Goal: Task Accomplishment & Management: Manage account settings

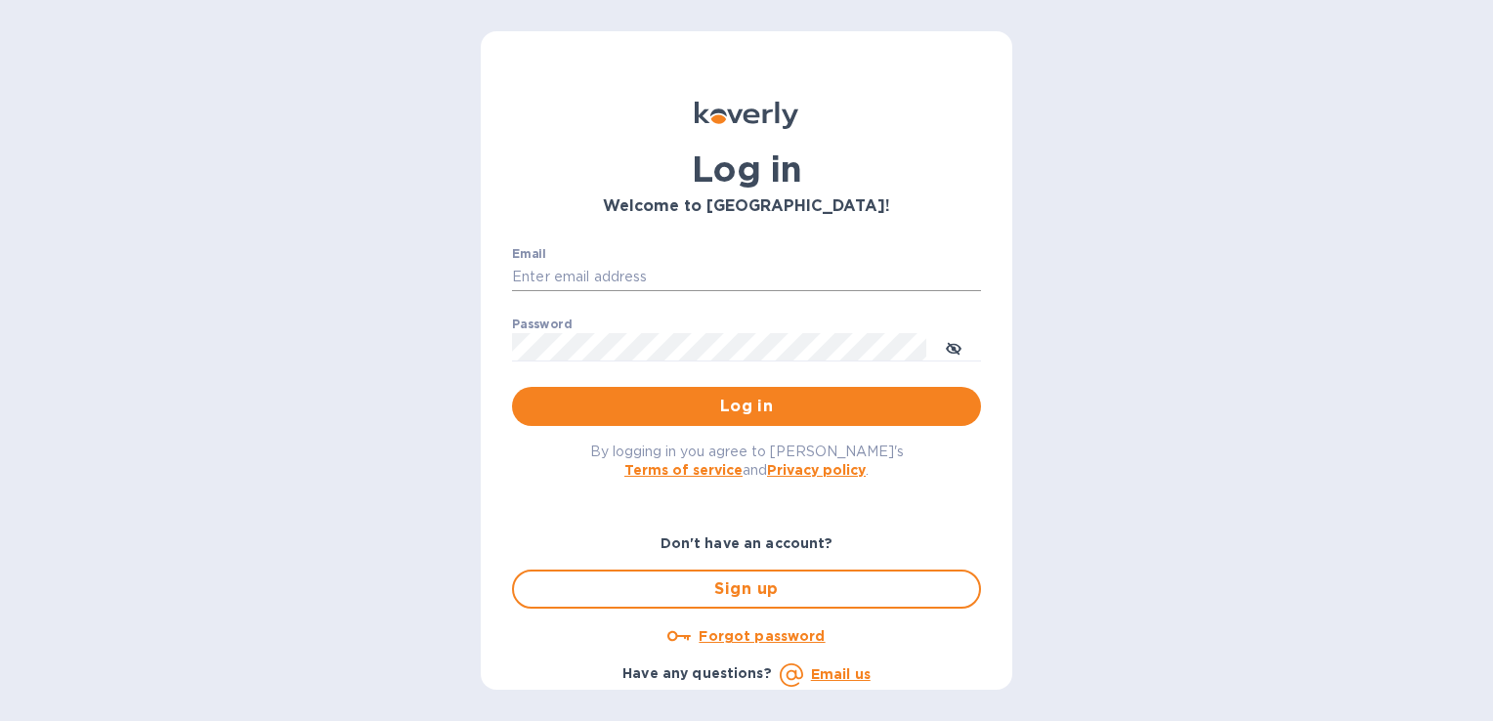
click at [701, 271] on input "Email" at bounding box center [746, 277] width 469 height 29
type input "[PERSON_NAME][EMAIL_ADDRESS][DOMAIN_NAME]"
click at [512, 387] on button "Log in" at bounding box center [746, 406] width 469 height 39
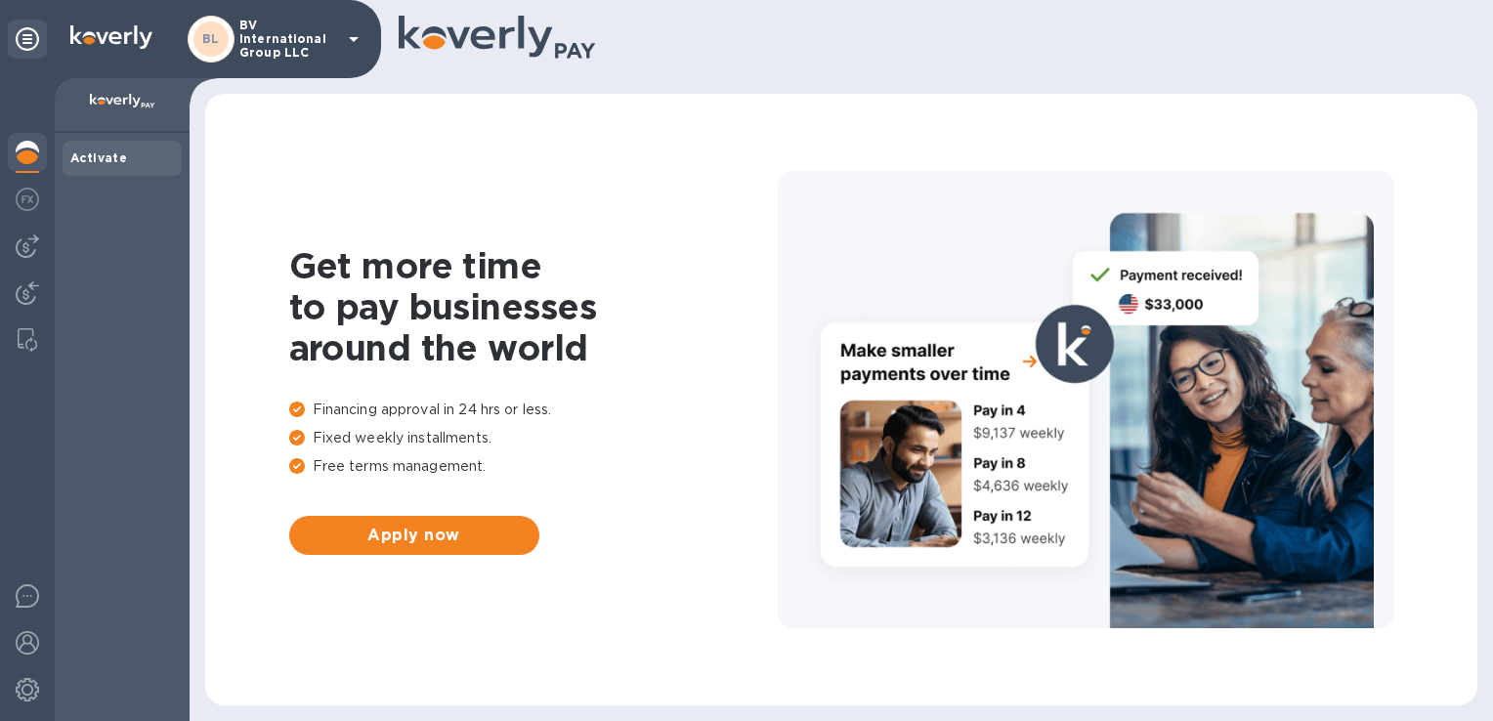
click at [267, 46] on p "BV International Group LLC" at bounding box center [288, 39] width 98 height 41
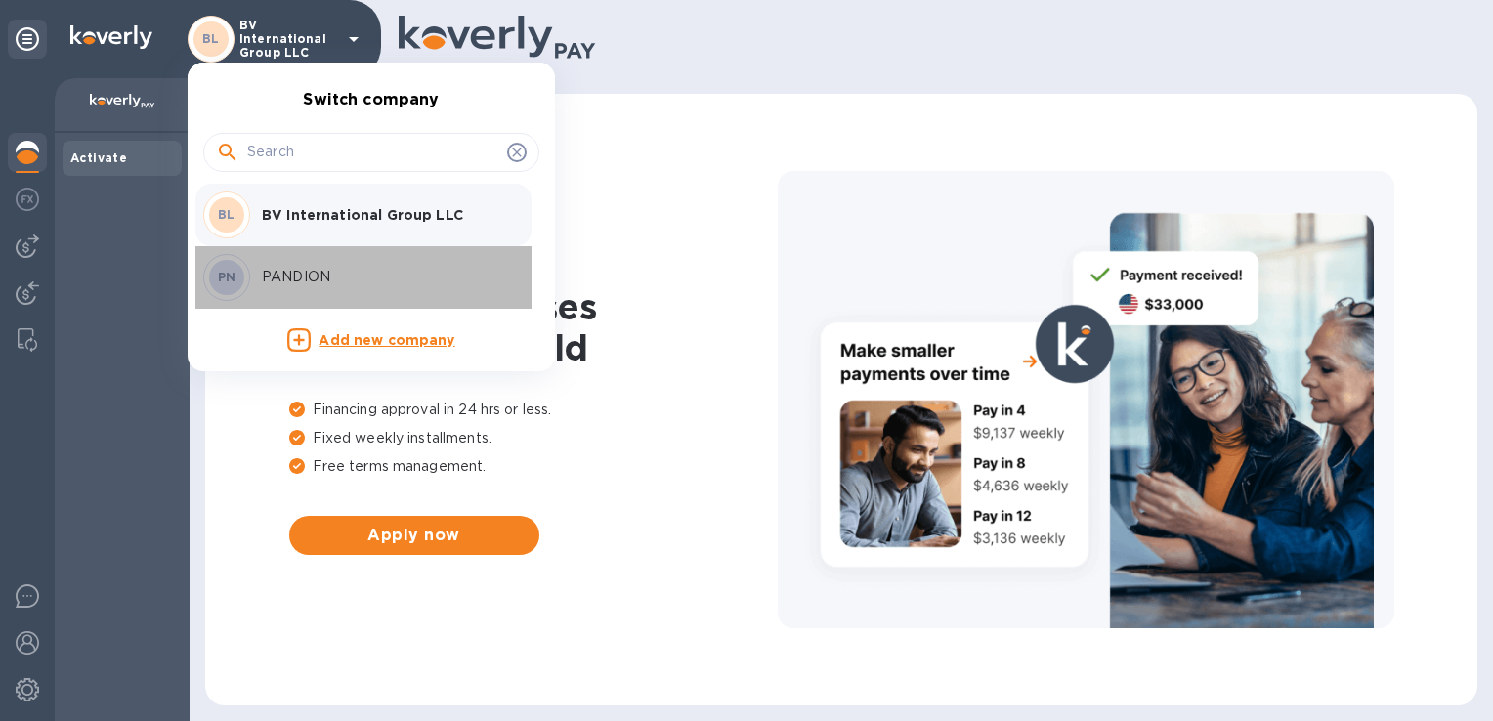
click at [323, 273] on p "PANDION" at bounding box center [385, 277] width 246 height 21
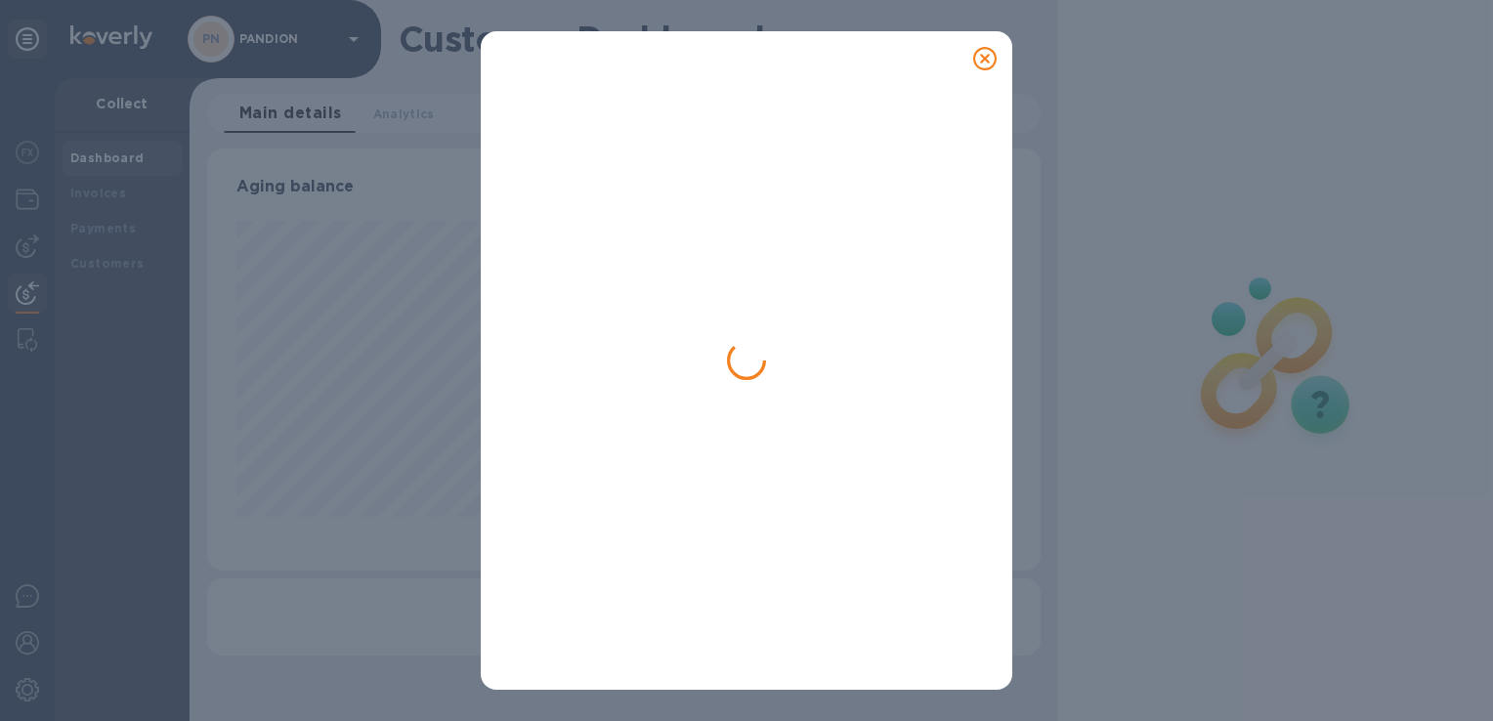
scroll to position [422, 833]
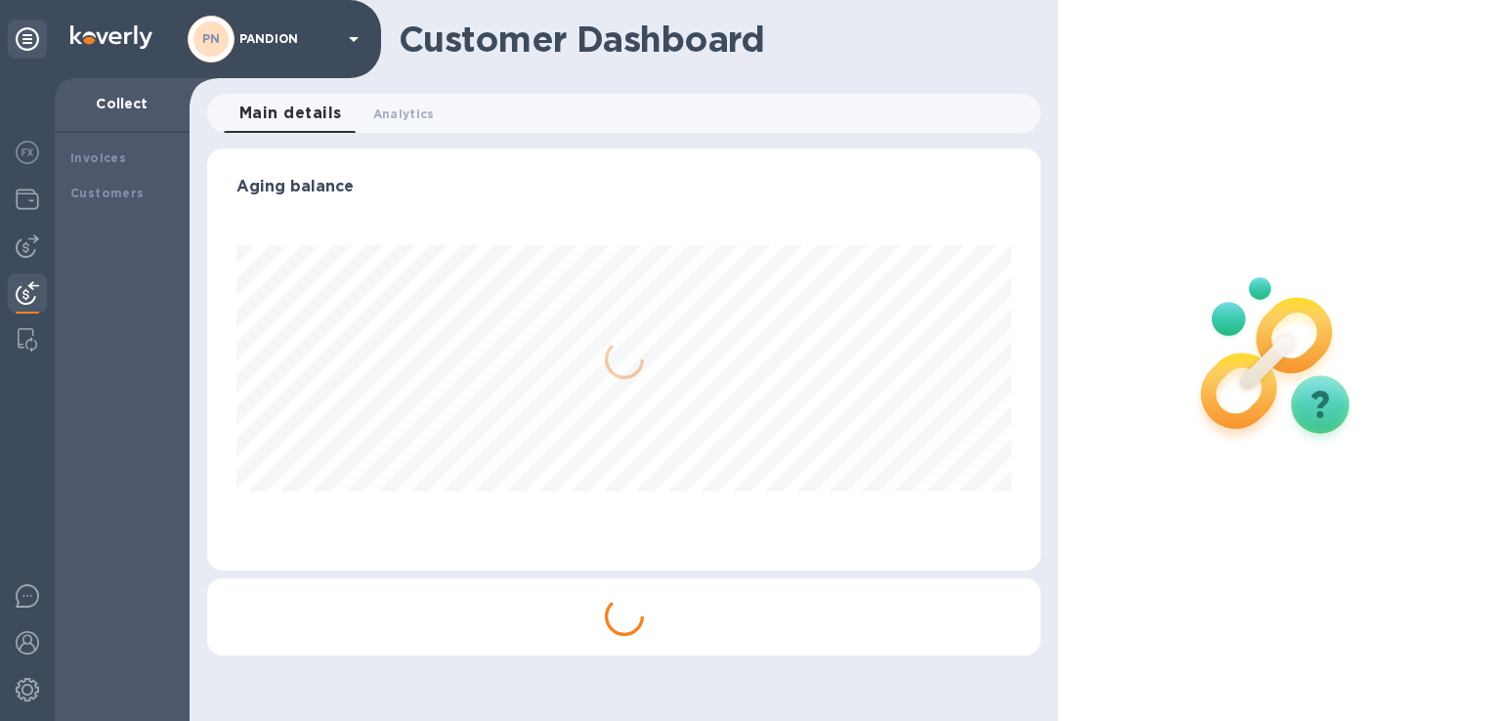
scroll to position [422, 833]
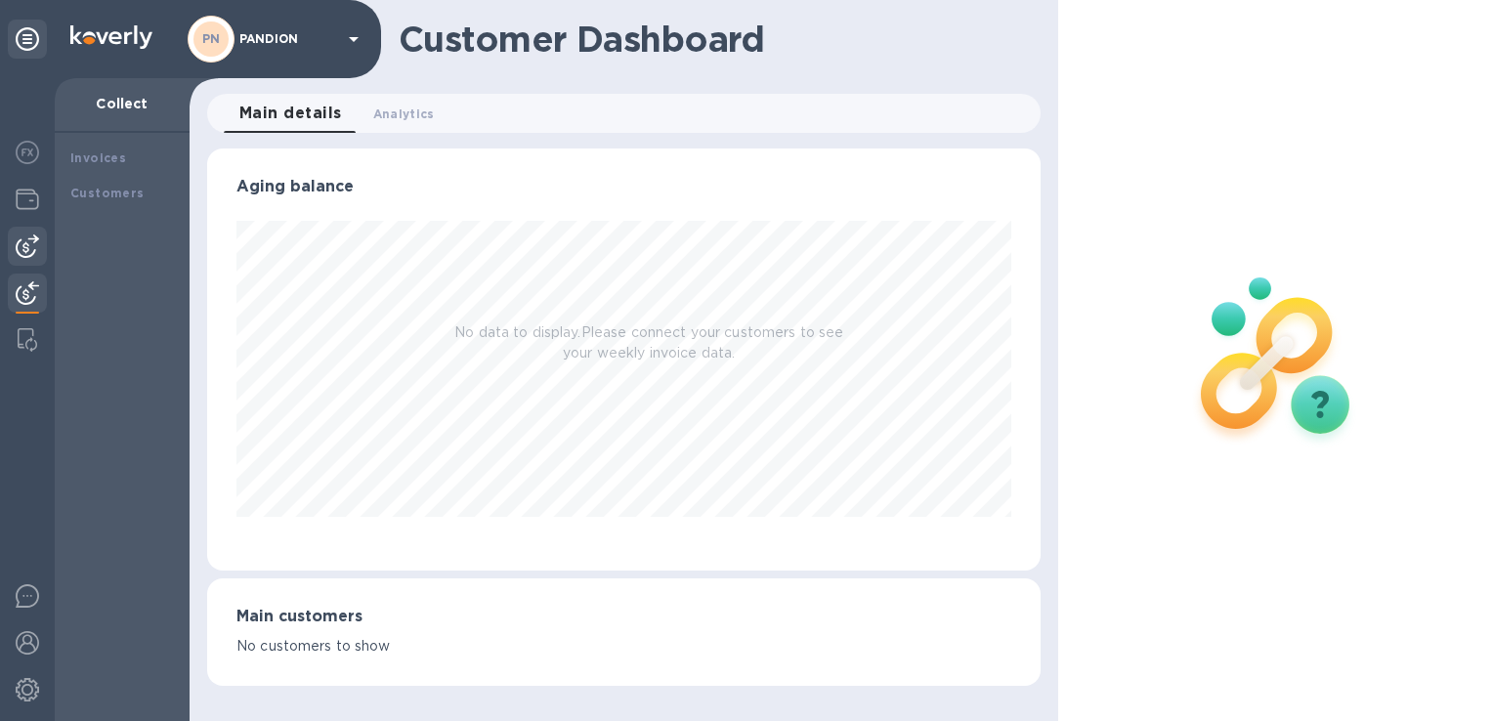
click at [22, 237] on img at bounding box center [27, 246] width 23 height 23
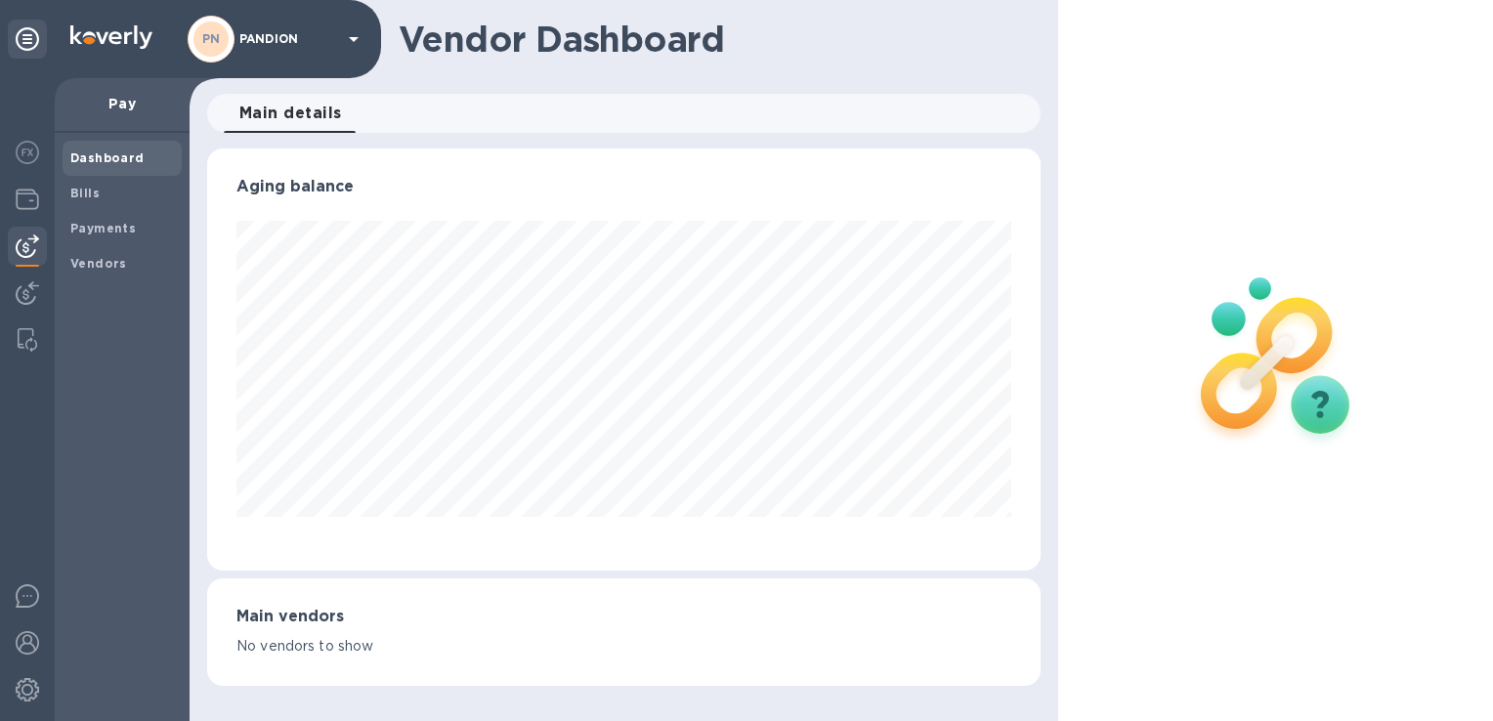
scroll to position [422, 833]
click at [30, 206] on img at bounding box center [27, 199] width 23 height 23
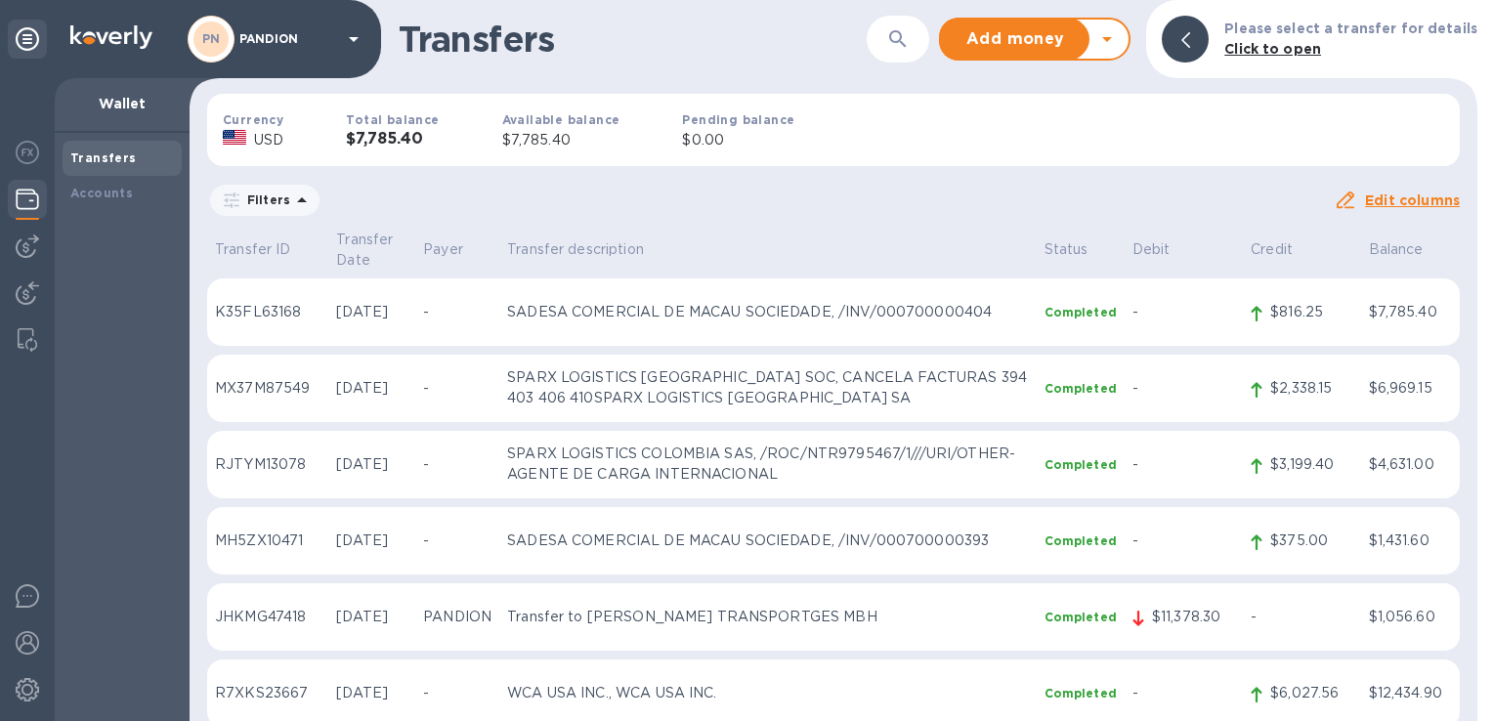
click at [406, 131] on h3 "$7,785.40" at bounding box center [392, 139] width 93 height 19
